Goal: Check status: Check status

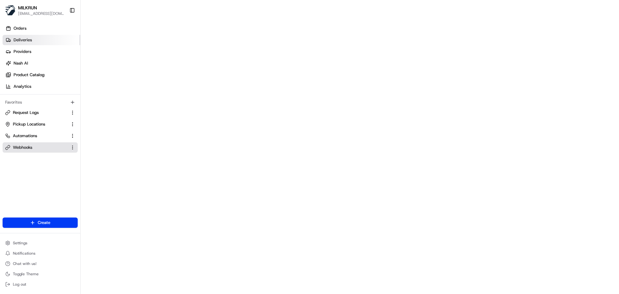
click at [26, 42] on span "Deliveries" at bounding box center [23, 40] width 18 height 6
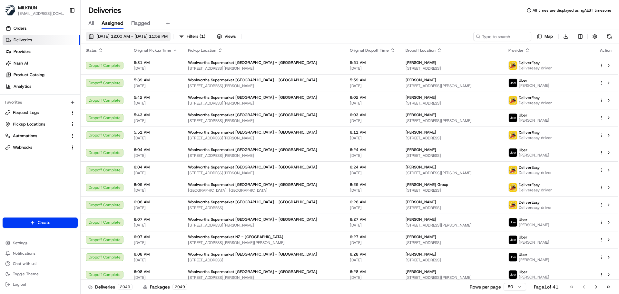
click at [168, 37] on span "25/08/2025 12:00 AM - 25/08/2025 11:59 PM" at bounding box center [131, 37] width 71 height 6
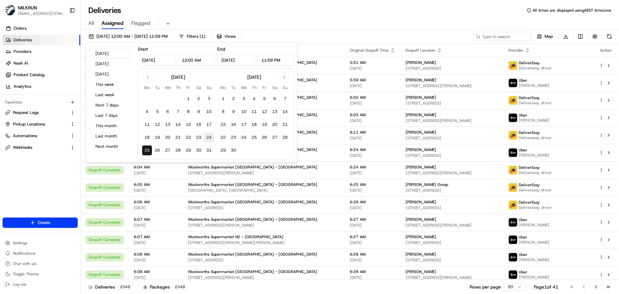
click at [210, 138] on button "24" at bounding box center [209, 137] width 10 height 10
type input "Aug 24, 2025"
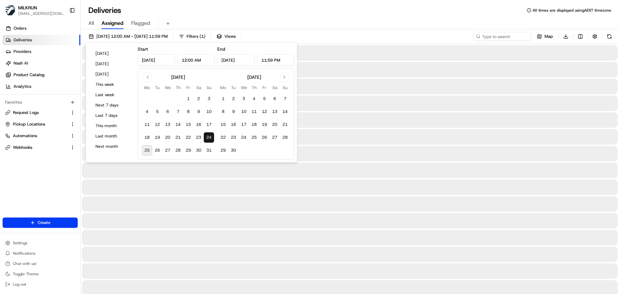
click at [210, 138] on button "24" at bounding box center [209, 137] width 10 height 10
click at [277, 14] on div "Deliveries All times are displayed using AEST timezone" at bounding box center [350, 10] width 538 height 10
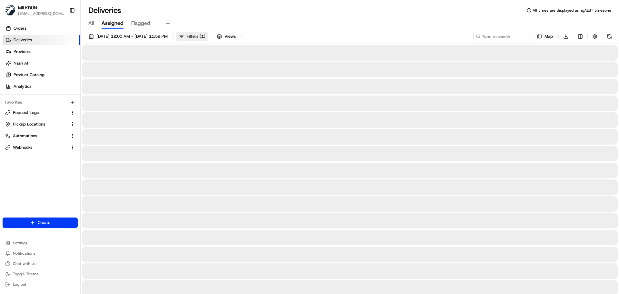
click at [205, 35] on span "Filters ( 1 )" at bounding box center [196, 37] width 19 height 6
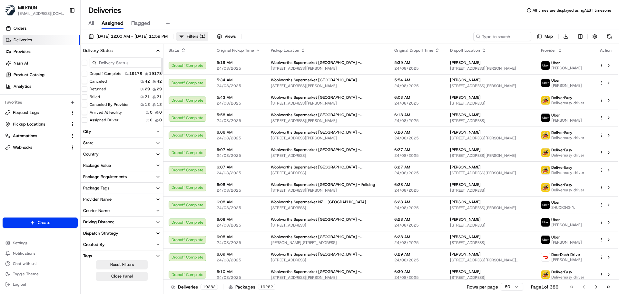
scroll to position [32, 0]
click at [85, 65] on button "Failed" at bounding box center [84, 64] width 5 height 5
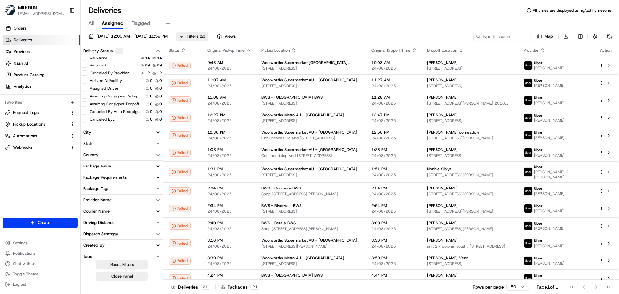
click at [205, 38] on span "Filters ( 2 )" at bounding box center [196, 37] width 19 height 6
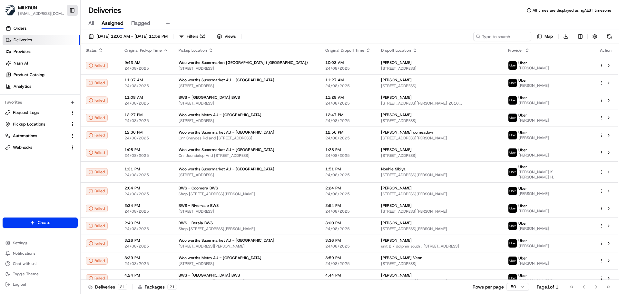
click at [71, 8] on button "Toggle Sidebar" at bounding box center [72, 10] width 11 height 11
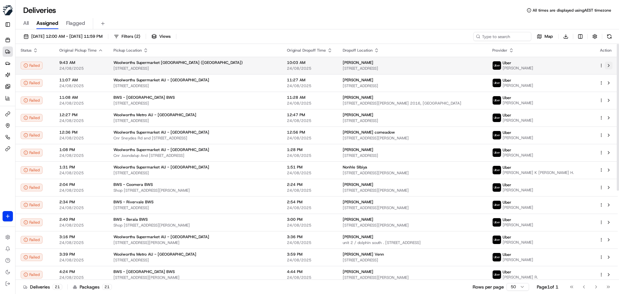
click at [608, 64] on button at bounding box center [608, 66] width 8 height 8
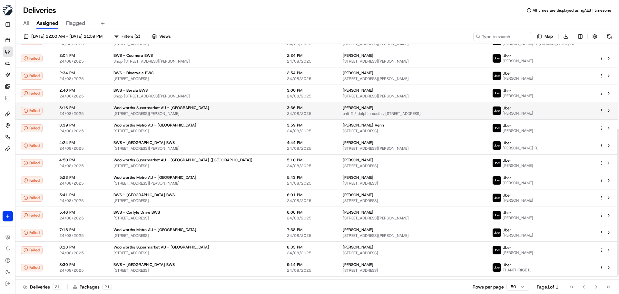
scroll to position [143, 0]
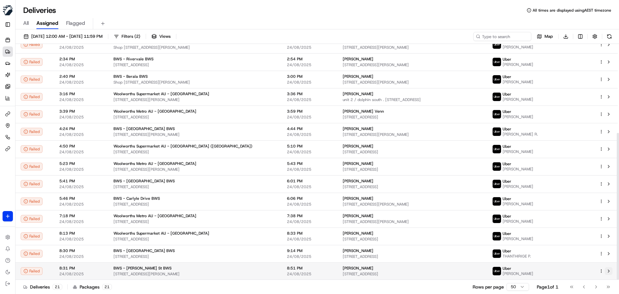
click at [606, 268] on button at bounding box center [608, 271] width 8 height 8
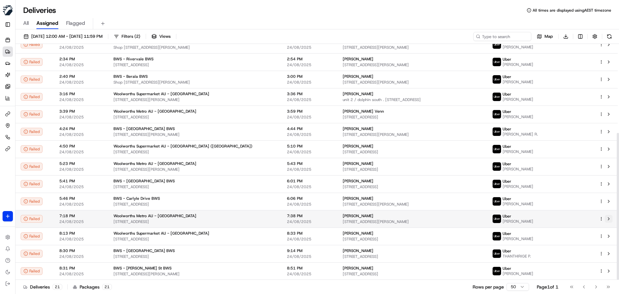
click at [609, 217] on button at bounding box center [608, 219] width 8 height 8
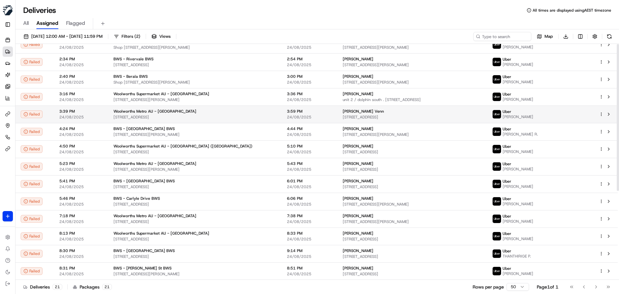
scroll to position [0, 0]
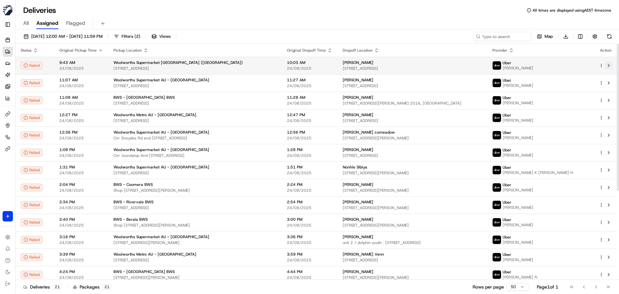
click at [607, 64] on button at bounding box center [608, 66] width 8 height 8
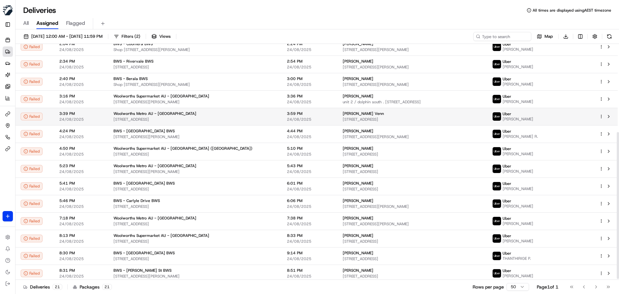
scroll to position [143, 0]
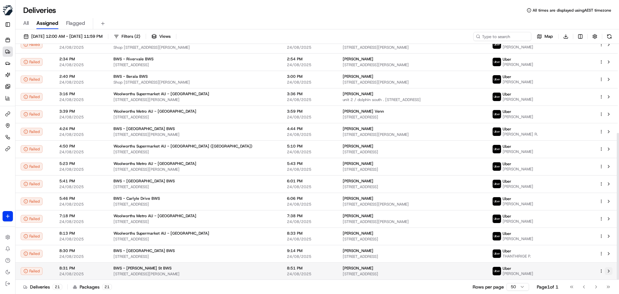
click at [609, 270] on button at bounding box center [608, 271] width 8 height 8
click at [7, 113] on icon at bounding box center [6, 114] width 3 height 3
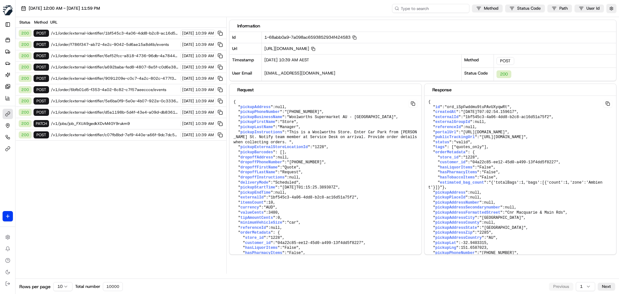
click at [429, 8] on input at bounding box center [430, 8] width 77 height 9
click at [100, 9] on span "25/08/2025 12:00 AM - 25/08/2025 11:59 PM" at bounding box center [64, 8] width 71 height 6
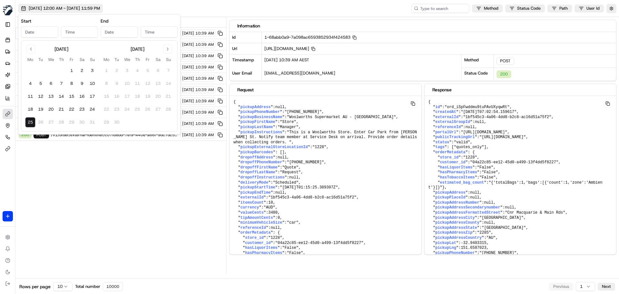
type input "Aug 25, 2025"
type input "12:00 AM"
type input "Aug 25, 2025"
type input "11:59 PM"
click at [92, 110] on button "24" at bounding box center [92, 109] width 10 height 10
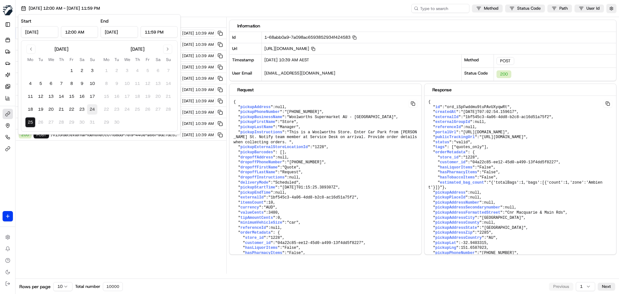
type input "Aug 24, 2025"
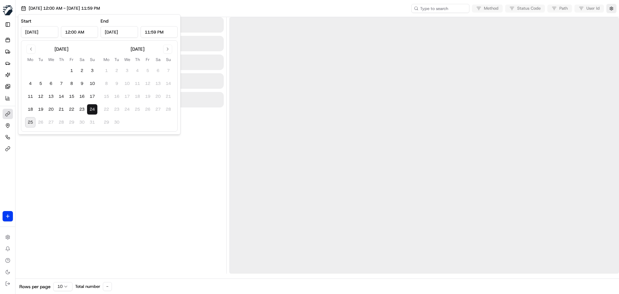
click at [92, 110] on button "24" at bounding box center [92, 109] width 10 height 10
click at [428, 8] on input at bounding box center [430, 8] width 77 height 9
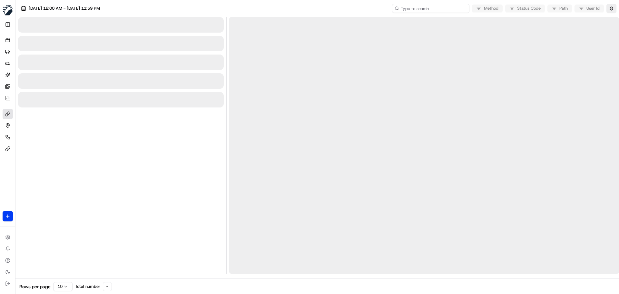
paste input "job_iPkQsJtsDPckGPwm5uGmyt"
type input "job_iPkQsJtsDPckGPwm5uGmyt"
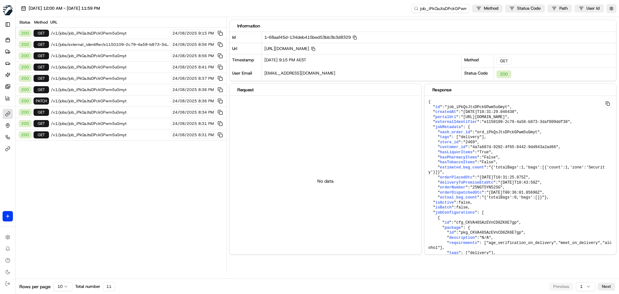
click at [113, 34] on span "/v1/jobs/job_iPkQsJtsDPckGPwm5uGmyt" at bounding box center [110, 33] width 118 height 5
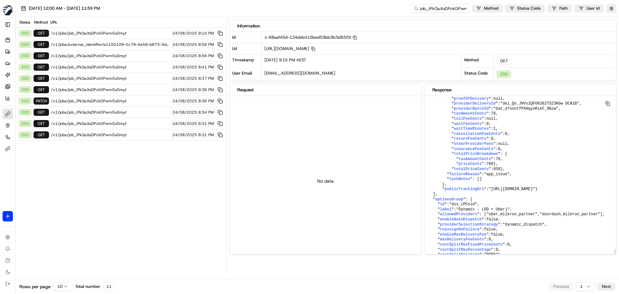
scroll to position [2320, 0]
click at [107, 56] on span "/v1/jobs/job_iPkQsJtsDPckGPwm5uGmyt" at bounding box center [110, 55] width 118 height 5
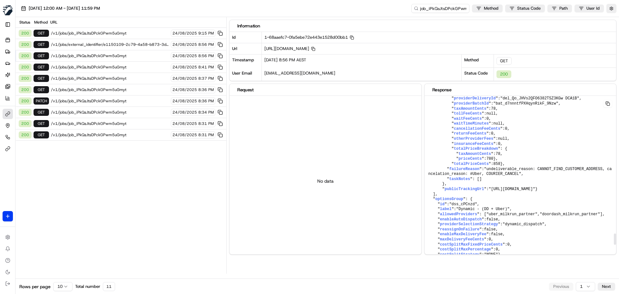
scroll to position [2062, 0]
click at [8, 48] on link "Deliveries" at bounding box center [8, 51] width 10 height 10
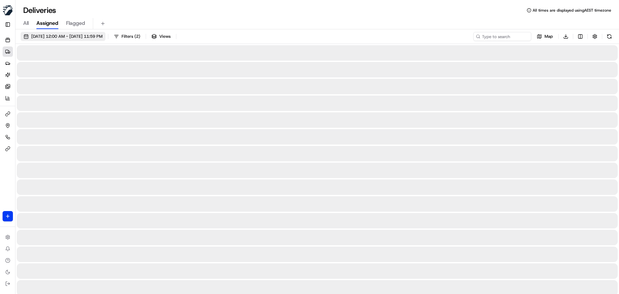
click at [105, 33] on button "24/08/2025 12:00 AM - 24/08/2025 11:59 PM" at bounding box center [63, 36] width 85 height 9
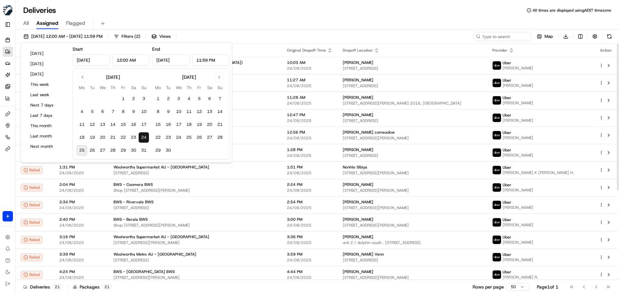
click at [257, 35] on div "24/08/2025 12:00 AM - 24/08/2025 11:59 PM Filters ( 2 ) Views Map Download" at bounding box center [316, 38] width 603 height 12
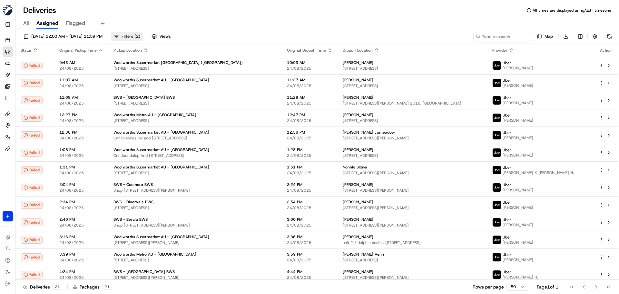
click at [140, 36] on span "Filters ( 2 )" at bounding box center [130, 37] width 19 height 6
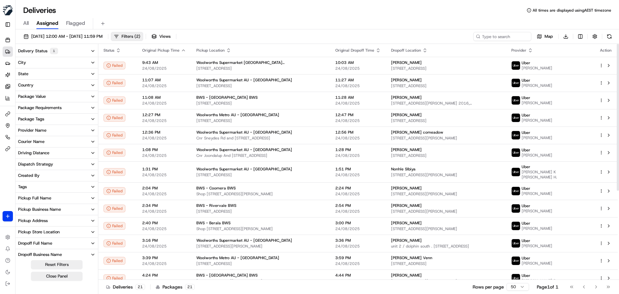
click at [45, 48] on div "Delivery Status 1" at bounding box center [38, 51] width 40 height 6
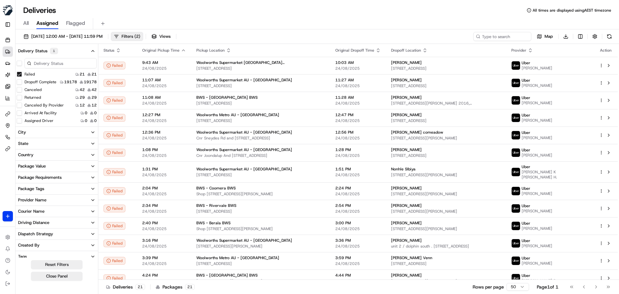
click at [19, 98] on button "Returned" at bounding box center [19, 97] width 5 height 5
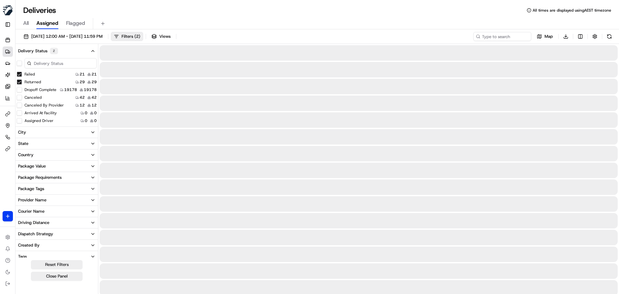
click at [20, 75] on button "Failed" at bounding box center [19, 74] width 5 height 5
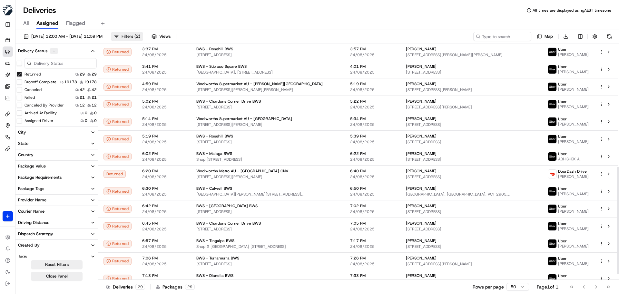
scroll to position [283, 0]
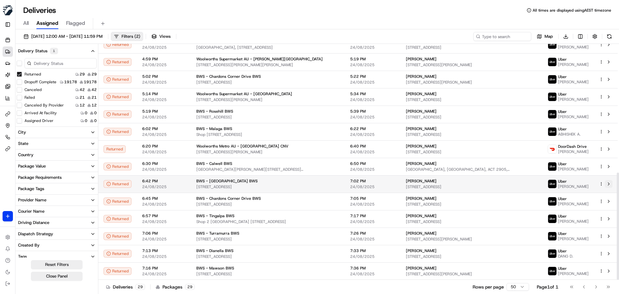
click at [608, 182] on button at bounding box center [608, 184] width 8 height 8
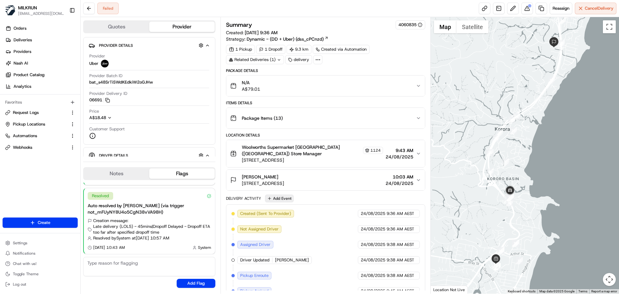
scroll to position [87, 0]
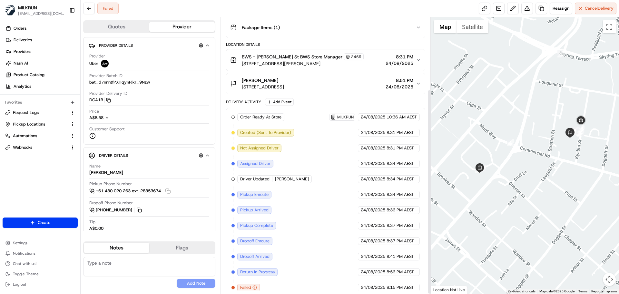
scroll to position [97, 0]
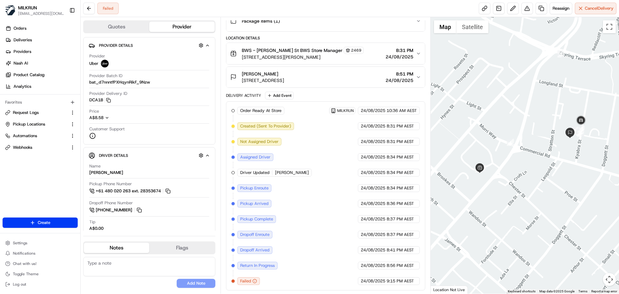
click at [255, 281] on icon "button" at bounding box center [255, 281] width 0 height 1
click at [254, 281] on icon "button" at bounding box center [254, 280] width 5 height 5
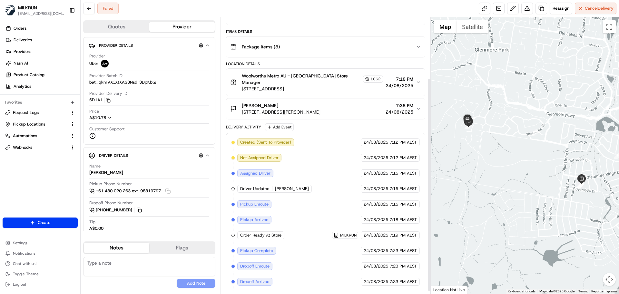
scroll to position [82, 0]
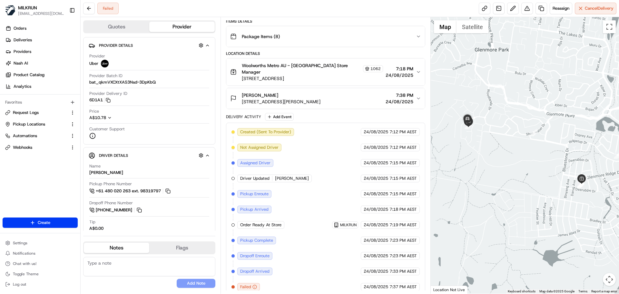
click at [255, 286] on icon "button" at bounding box center [255, 286] width 0 height 0
click at [255, 284] on icon "button" at bounding box center [254, 286] width 5 height 5
click at [254, 284] on icon "button" at bounding box center [254, 286] width 5 height 5
click at [298, 261] on div "Created (Sent To Provider) Uber 24/08/2025 7:12 PM AEST Not Assigned Driver Ube…" at bounding box center [325, 209] width 188 height 162
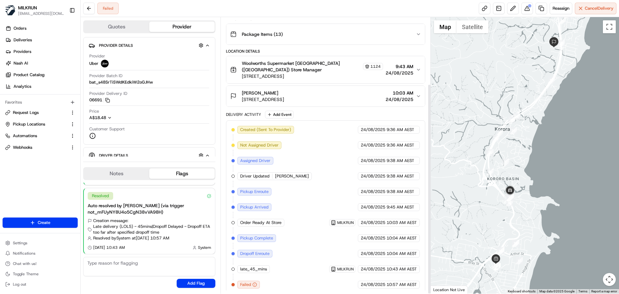
scroll to position [87, 0]
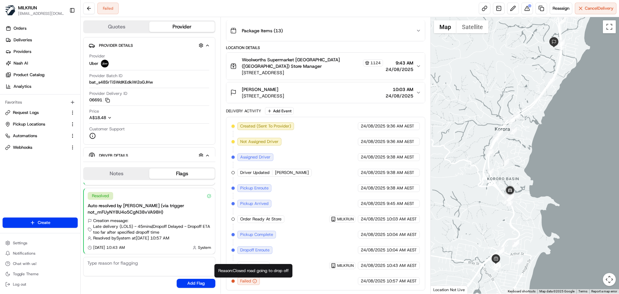
click at [255, 280] on icon "button" at bounding box center [254, 280] width 5 height 5
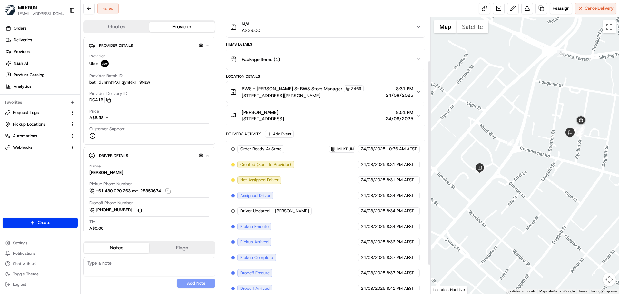
scroll to position [97, 0]
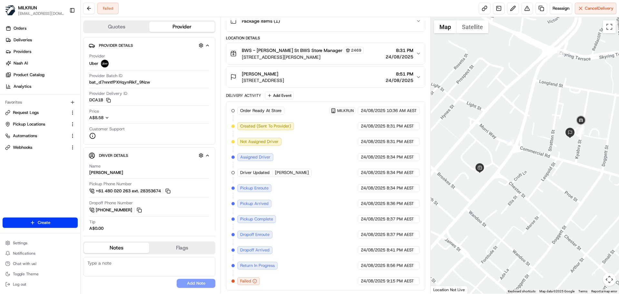
click at [271, 266] on span "Return In Progress" at bounding box center [257, 265] width 34 height 6
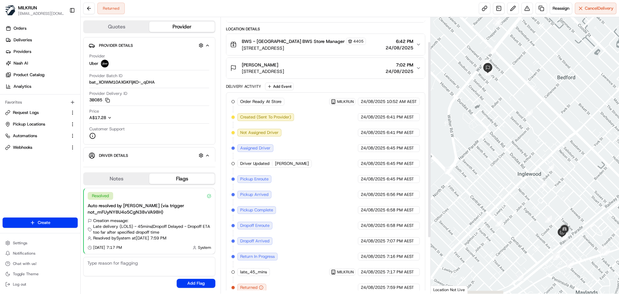
scroll to position [112, 0]
